Goal: Subscribe to service/newsletter

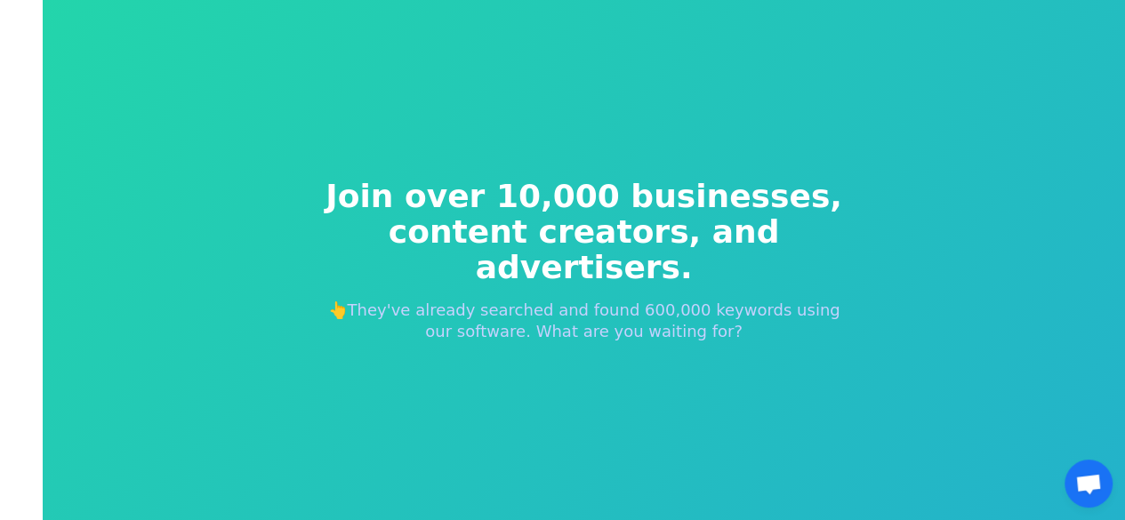
scroll to position [21, 0]
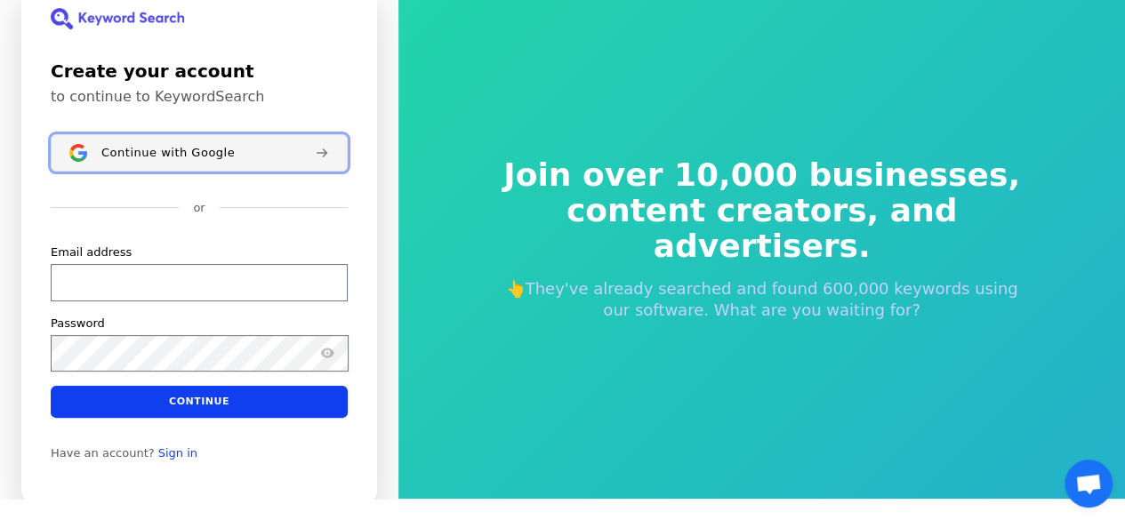
click at [192, 149] on span "Continue with Google" at bounding box center [167, 153] width 133 height 14
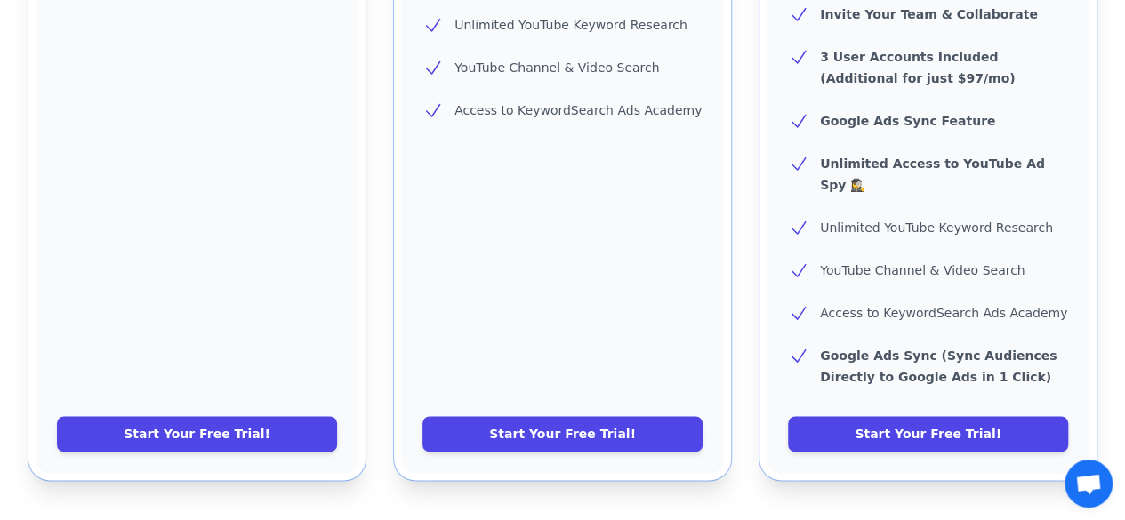
scroll to position [856, 0]
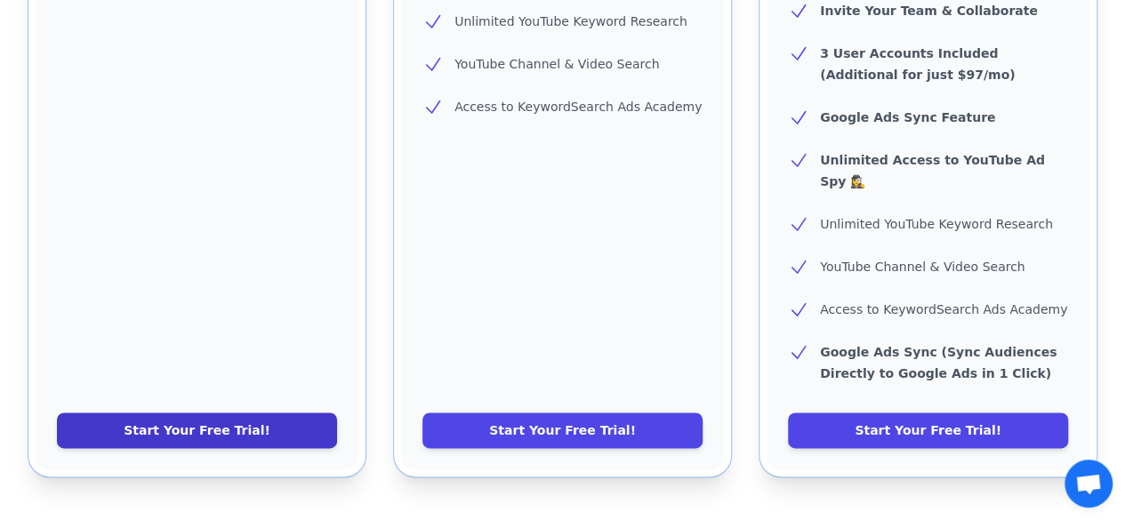
click at [203, 413] on link "Start Your Free Trial!" at bounding box center [197, 431] width 280 height 36
